Goal: Check status

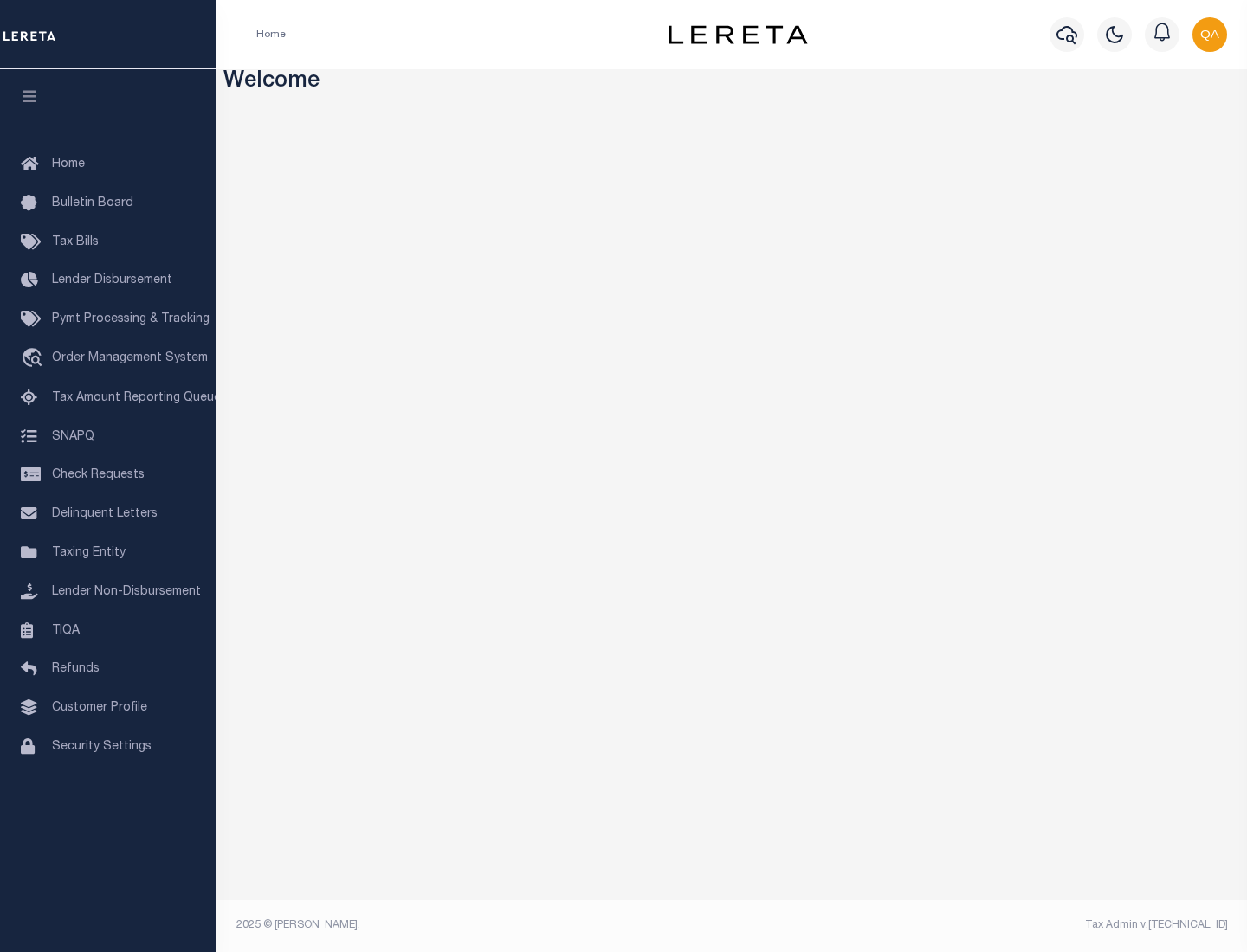
click at [109, 475] on span "Check Requests" at bounding box center [98, 475] width 93 height 12
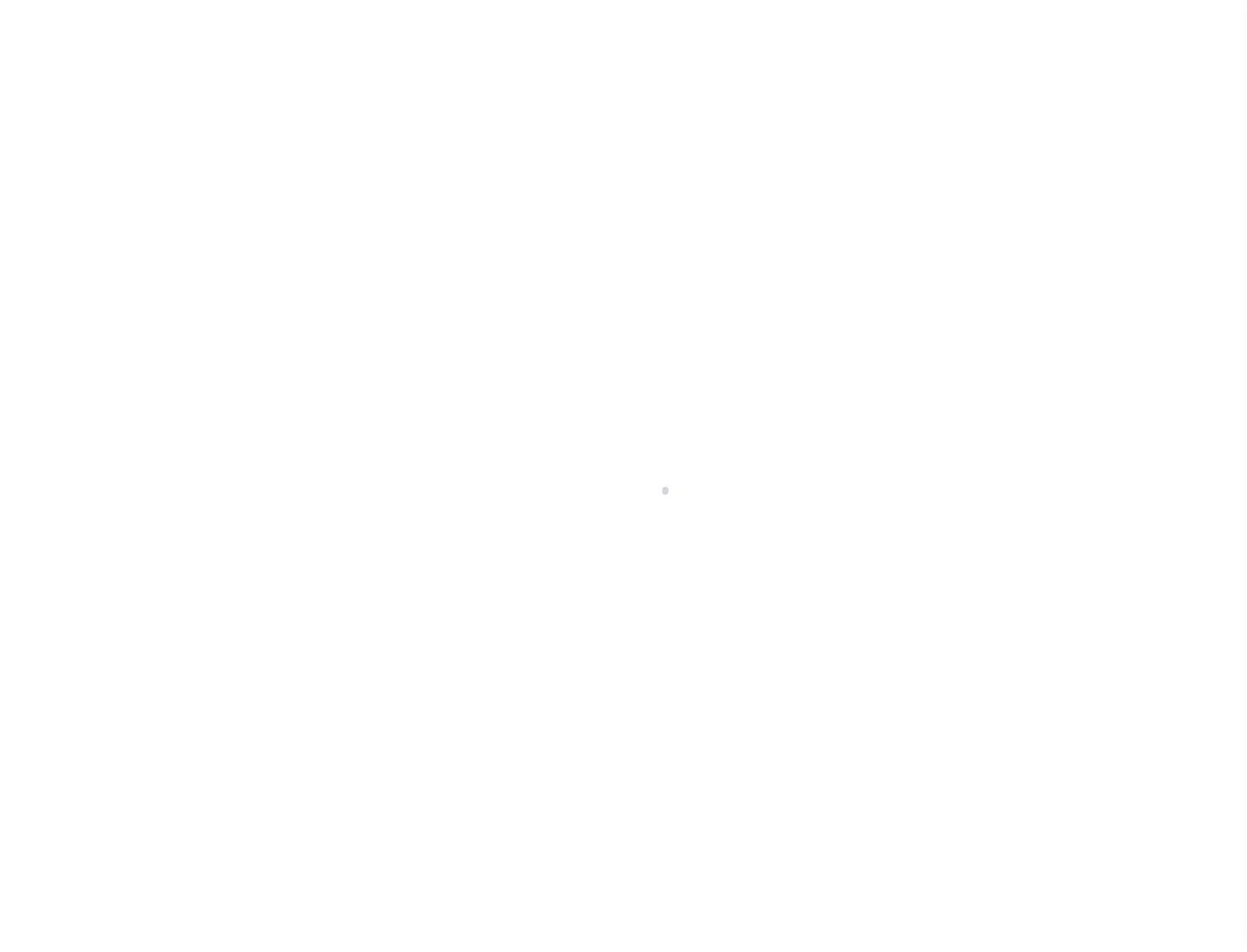
select select "50"
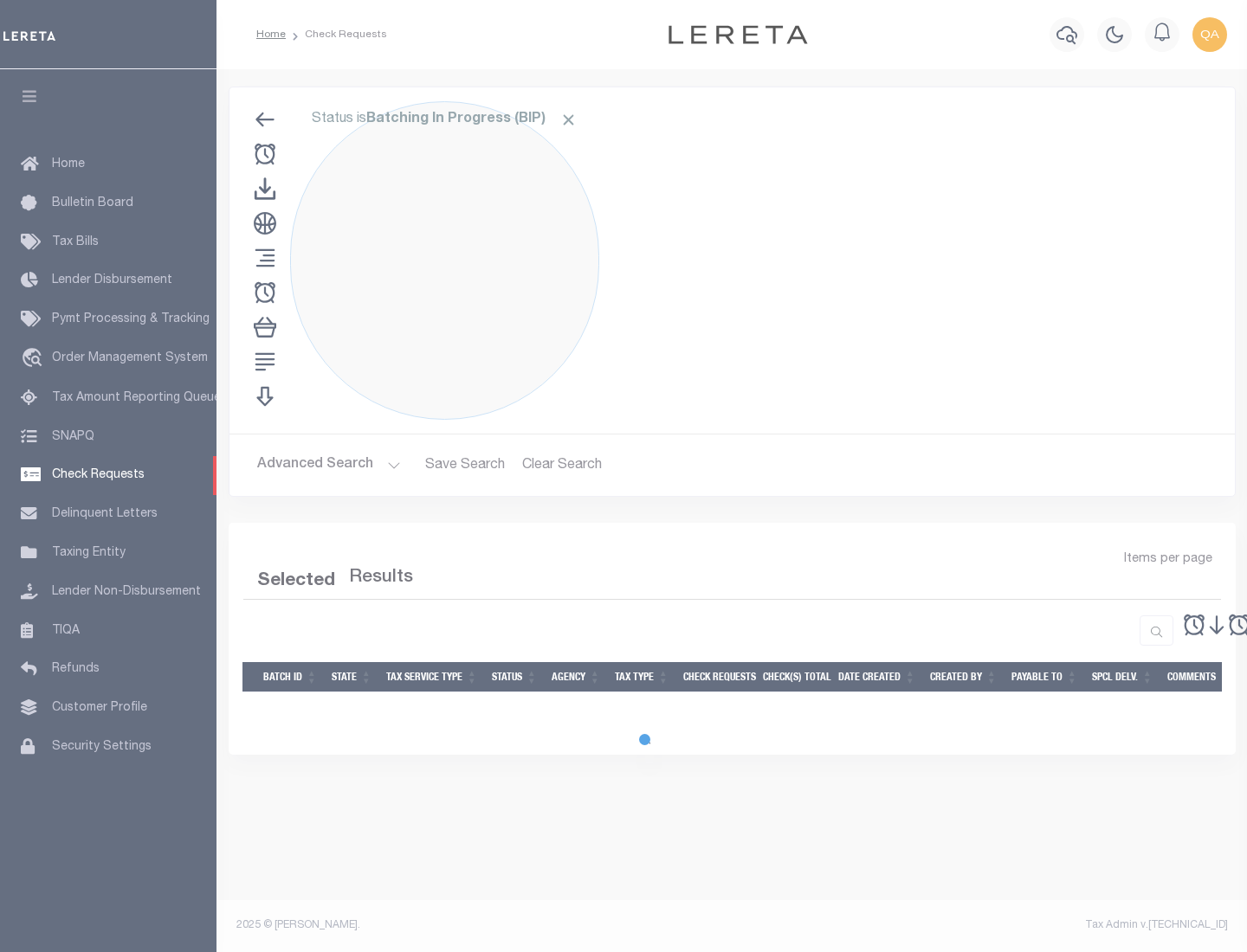
select select "50"
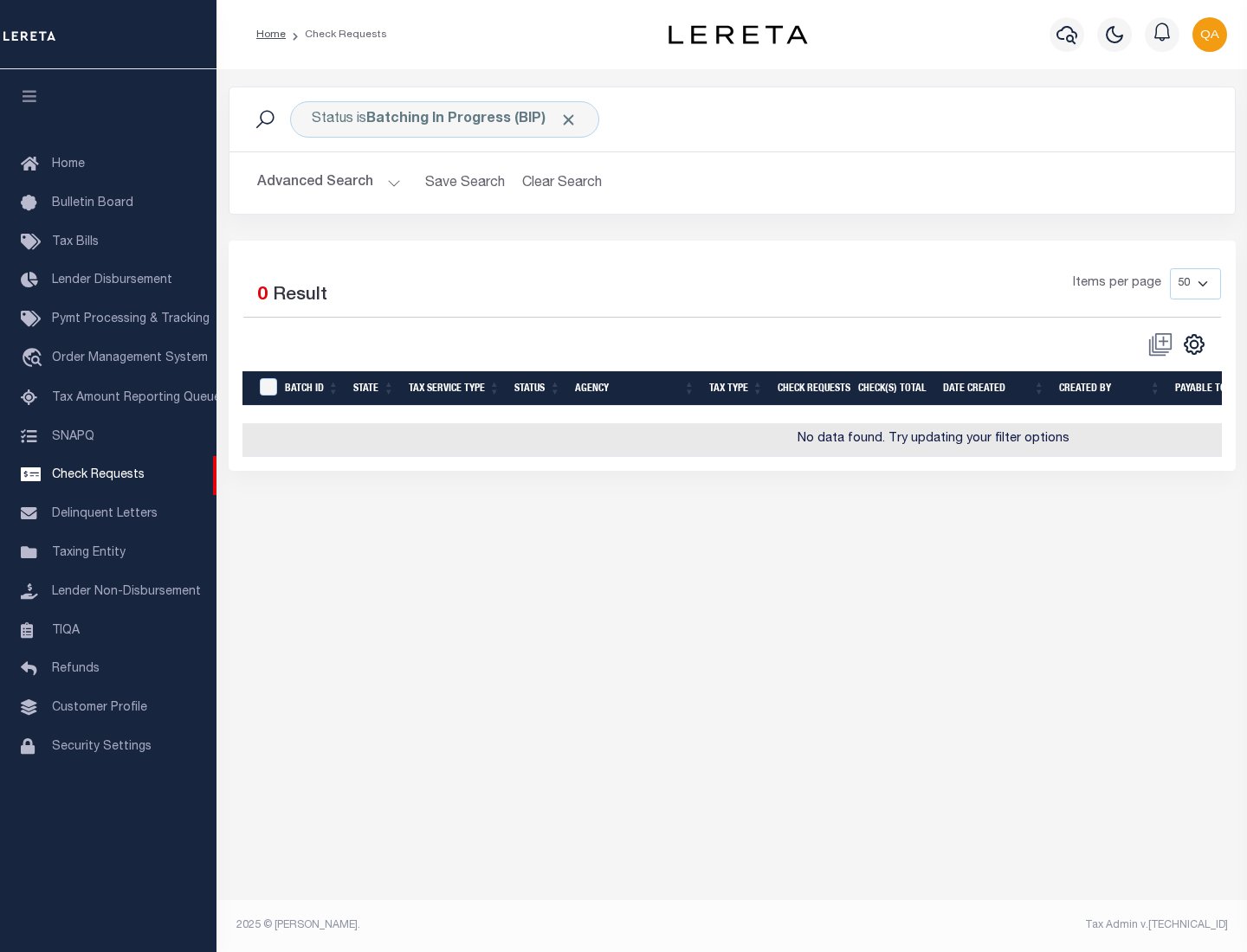
click at [569, 119] on span "Click to Remove" at bounding box center [569, 119] width 18 height 18
